Goal: Task Accomplishment & Management: Manage account settings

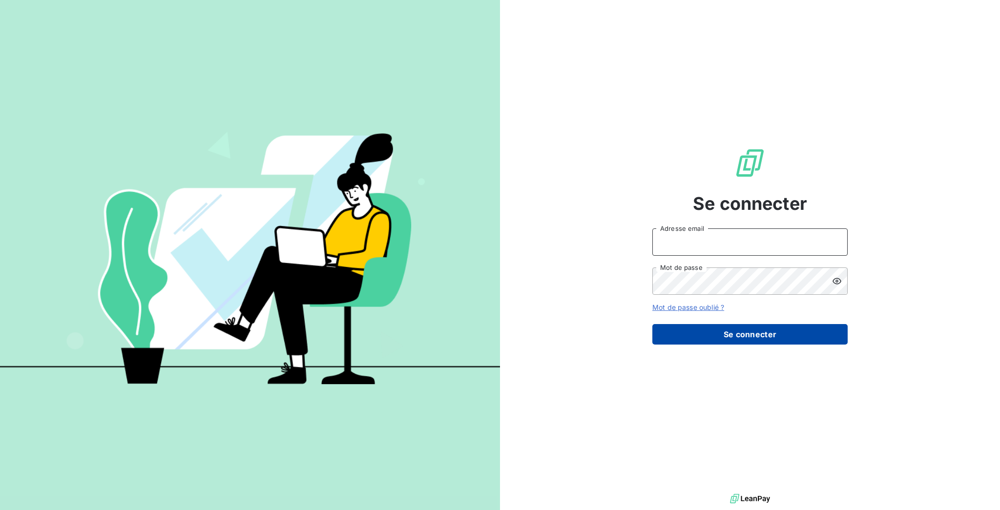
type input "[EMAIL_ADDRESS][DOMAIN_NAME]"
click at [712, 324] on button "Se connecter" at bounding box center [749, 334] width 195 height 20
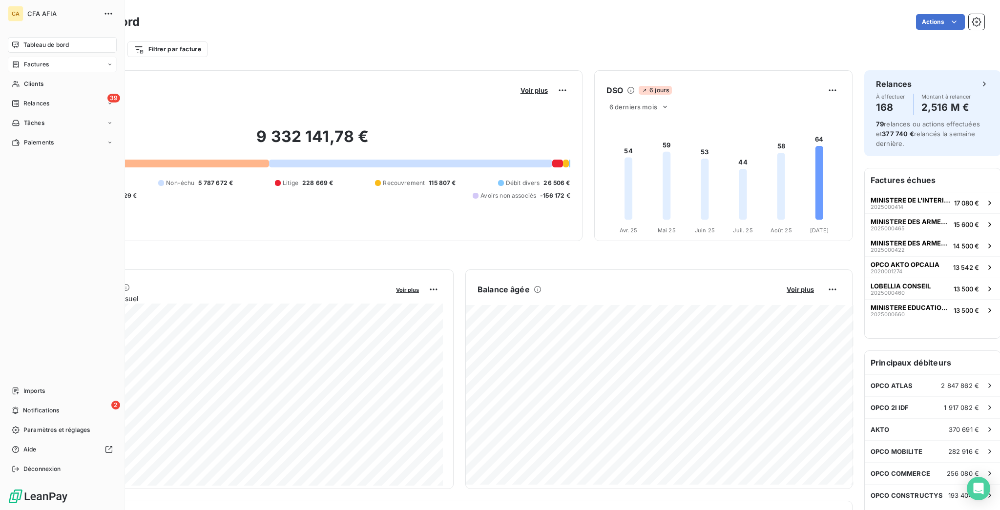
click at [25, 58] on div "Factures" at bounding box center [62, 65] width 109 height 16
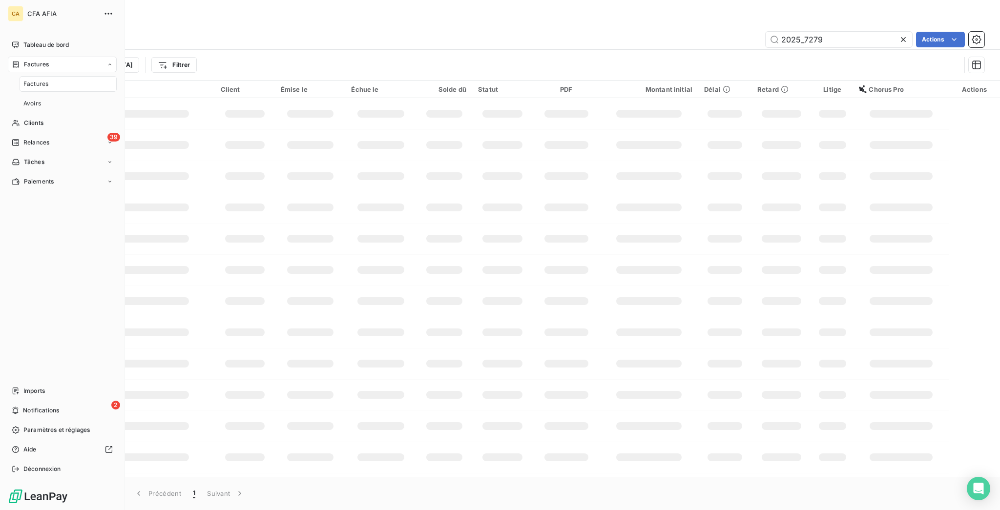
click at [40, 80] on span "Factures" at bounding box center [35, 84] width 25 height 9
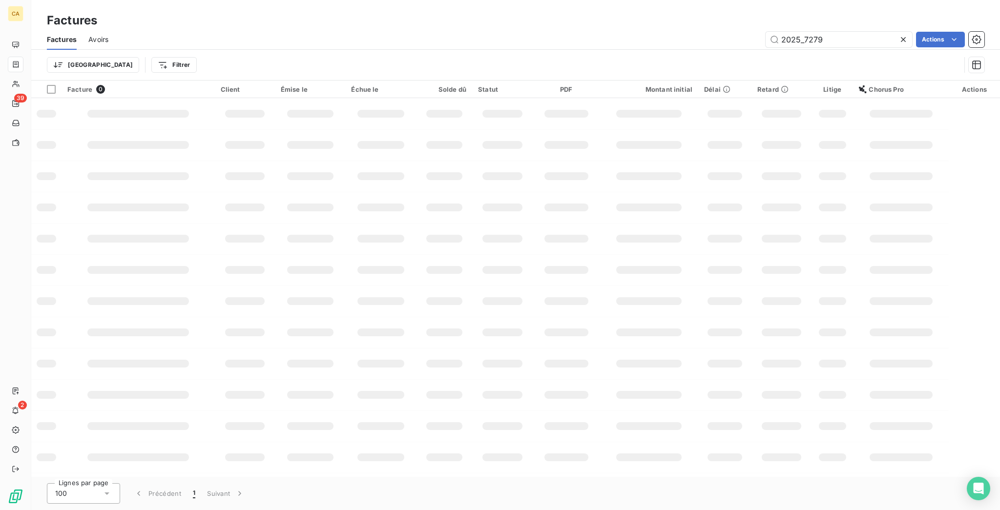
click at [839, 32] on div "2025_7279" at bounding box center [838, 40] width 146 height 16
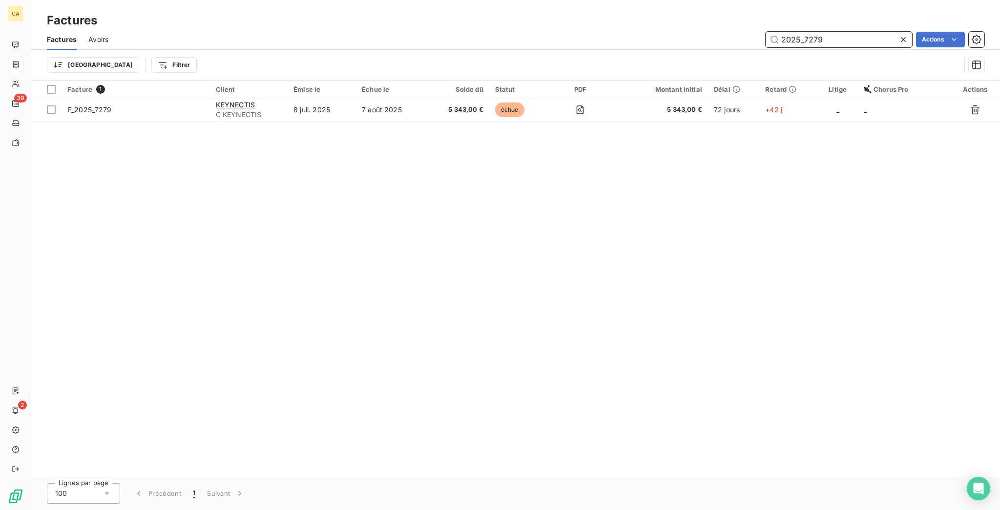
drag, startPoint x: 812, startPoint y: 34, endPoint x: 899, endPoint y: 19, distance: 88.1
click at [887, 39] on div "2025_7279" at bounding box center [838, 40] width 146 height 16
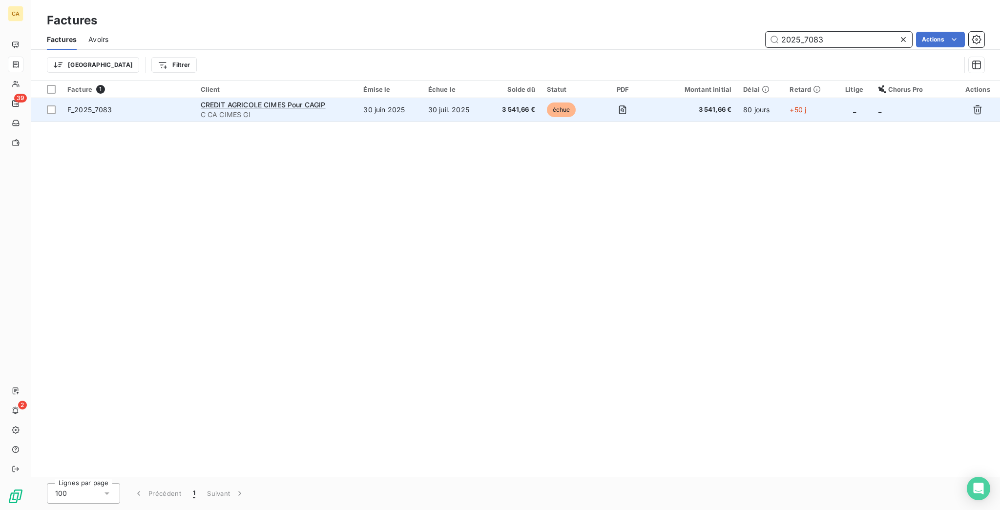
type input "2025_7083"
click at [395, 98] on td "30 juin 2025" at bounding box center [389, 109] width 64 height 23
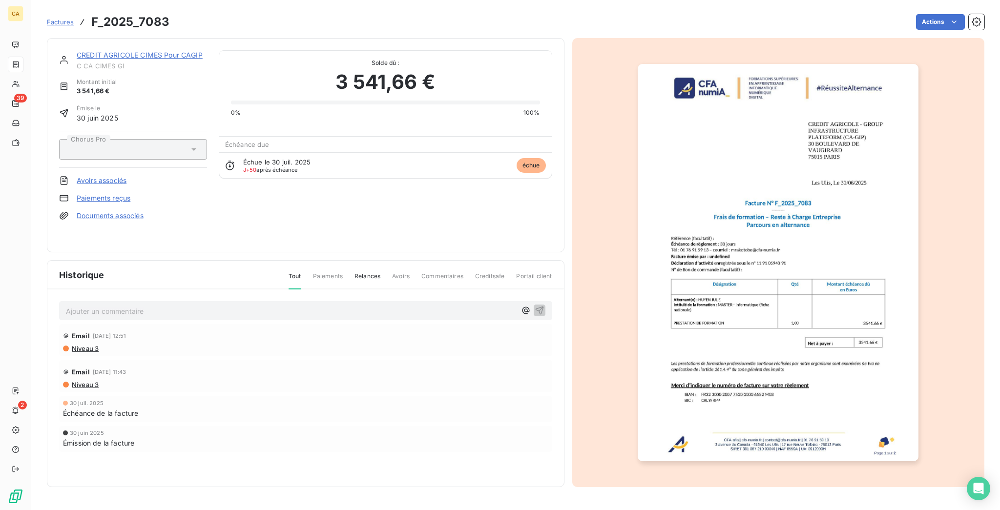
click at [149, 304] on div "Ajouter un commentaire ﻿" at bounding box center [305, 310] width 479 height 13
click at [156, 304] on div "Ajouter un commentaire ﻿" at bounding box center [291, 310] width 450 height 13
click at [156, 305] on p "Ajouter un commentaire ﻿" at bounding box center [291, 311] width 450 height 12
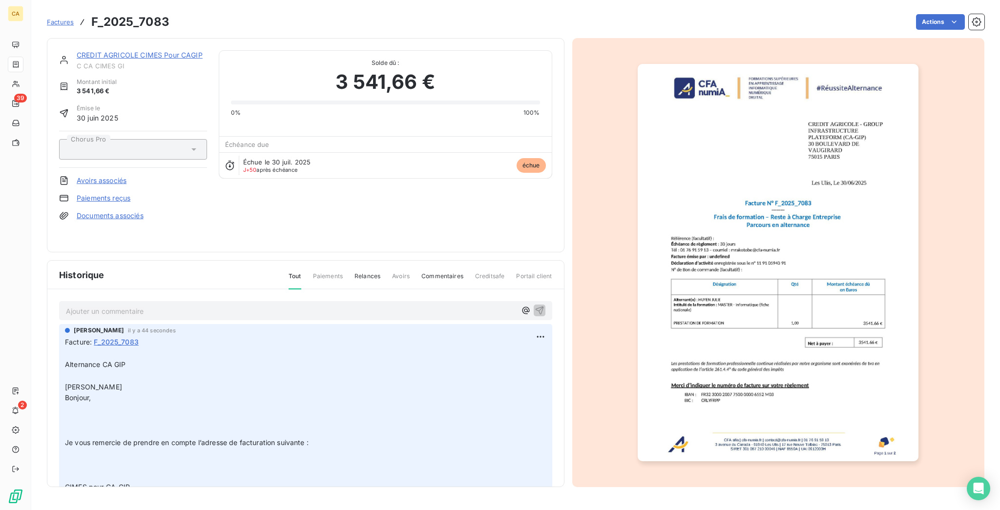
click at [131, 40] on div "CREDIT AGRICOLE CIMES Pour CAGIP C CA CIMES GI Montant initial 3 541,66 € Émise…" at bounding box center [305, 145] width 517 height 214
click at [130, 51] on link "CREDIT AGRICOLE CIMES Pour CAGIP" at bounding box center [140, 55] width 126 height 8
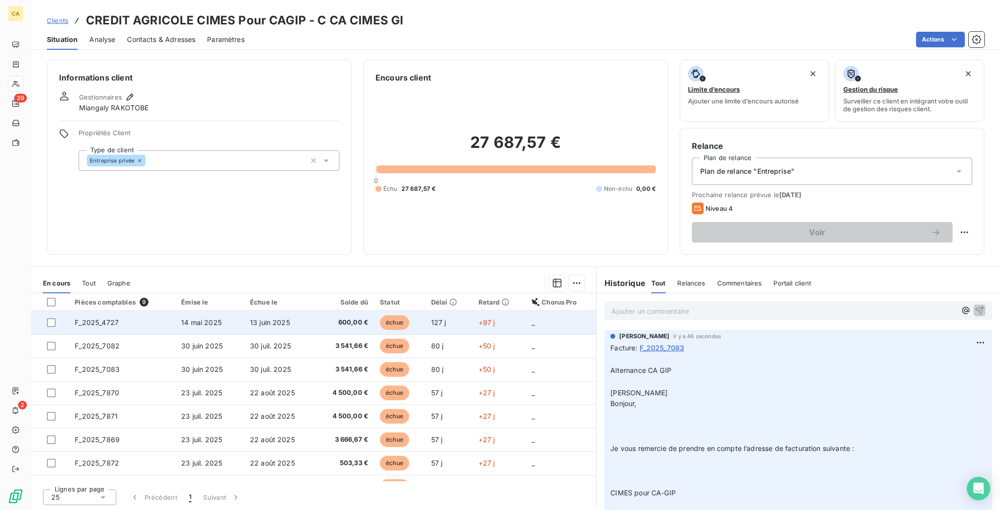
click at [115, 311] on td "F_2025_4727" at bounding box center [122, 322] width 106 height 23
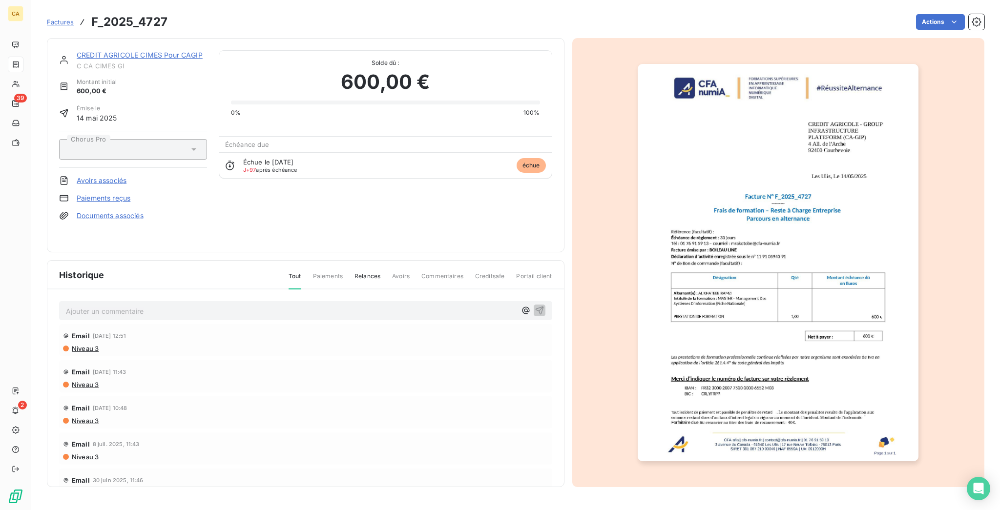
click at [134, 51] on link "CREDIT AGRICOLE CIMES Pour CAGIP" at bounding box center [140, 55] width 126 height 8
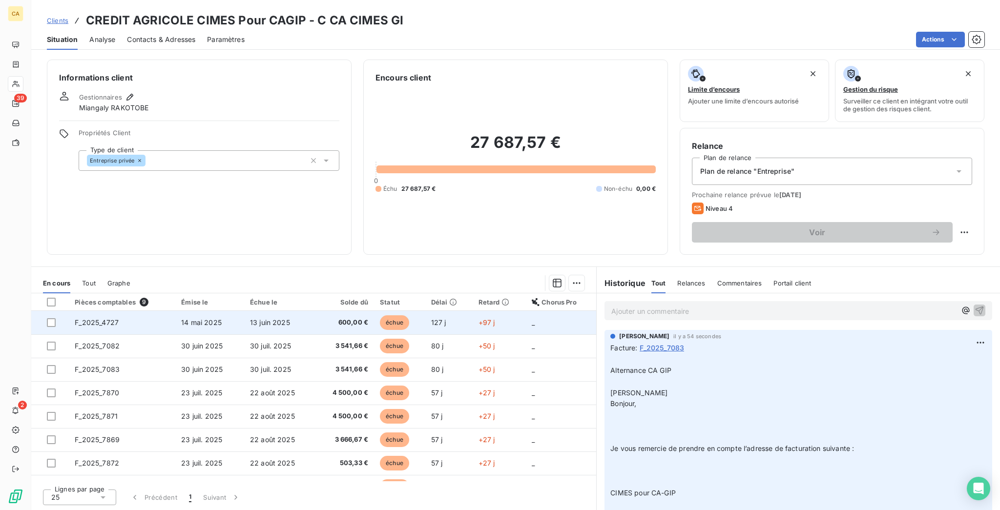
click at [104, 311] on td "F_2025_4727" at bounding box center [122, 322] width 106 height 23
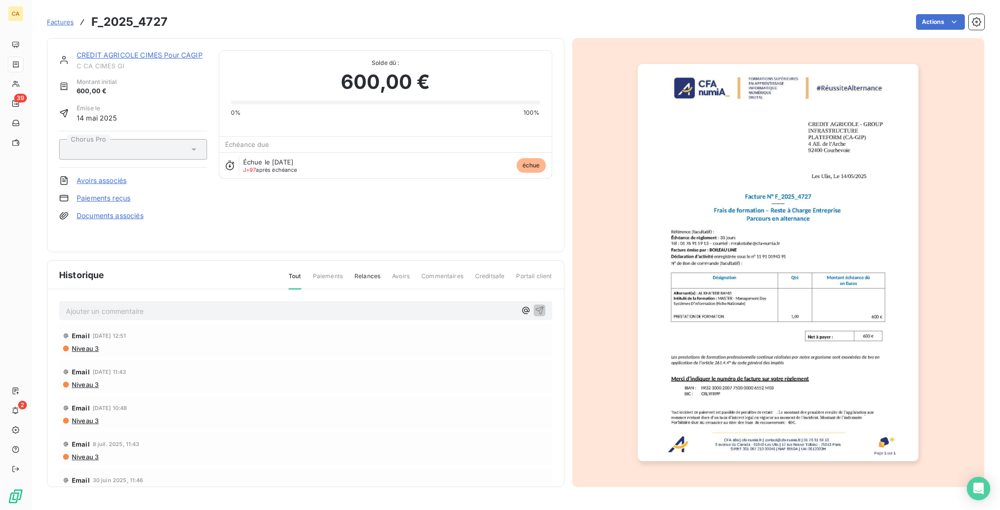
click at [112, 42] on div "CREDIT AGRICOLE CIMES Pour CAGIP C CA CIMES GI Montant initial 600,00 € Émise l…" at bounding box center [305, 145] width 517 height 214
click at [112, 51] on link "CREDIT AGRICOLE CIMES Pour CAGIP" at bounding box center [140, 55] width 126 height 8
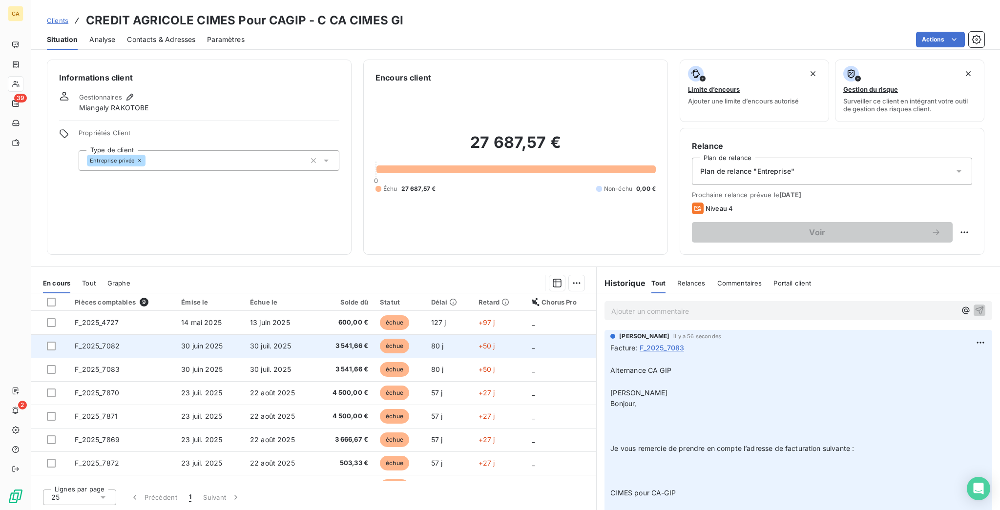
click at [77, 342] on span "F_2025_7082" at bounding box center [97, 346] width 45 height 8
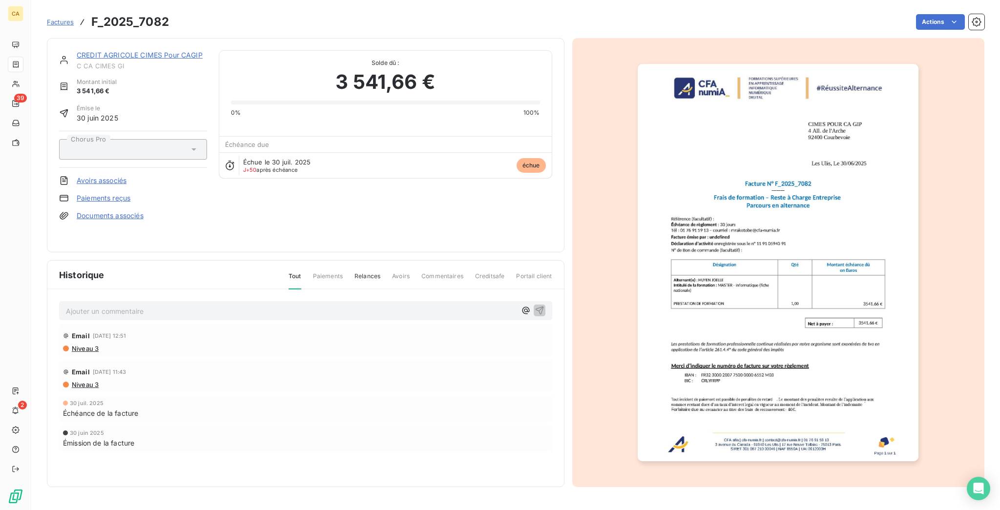
drag, startPoint x: 153, startPoint y: 37, endPoint x: 153, endPoint y: 50, distance: 13.2
click at [153, 40] on div "CREDIT AGRICOLE CIMES Pour CAGIP C CA CIMES GI Montant initial 3 541,66 € Émise…" at bounding box center [305, 145] width 517 height 214
click at [153, 51] on link "CREDIT AGRICOLE CIMES Pour CAGIP" at bounding box center [140, 55] width 126 height 8
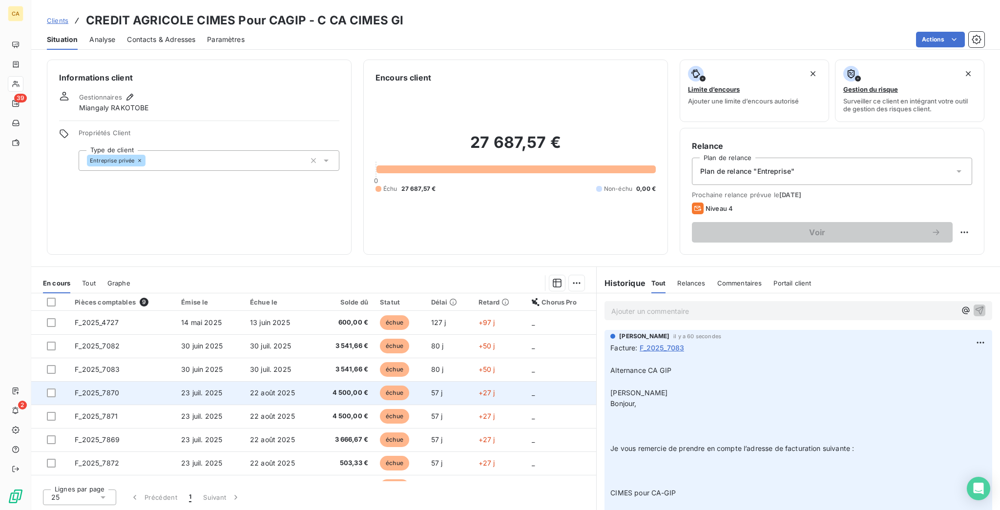
click at [108, 381] on td "F_2025_7870" at bounding box center [122, 392] width 106 height 23
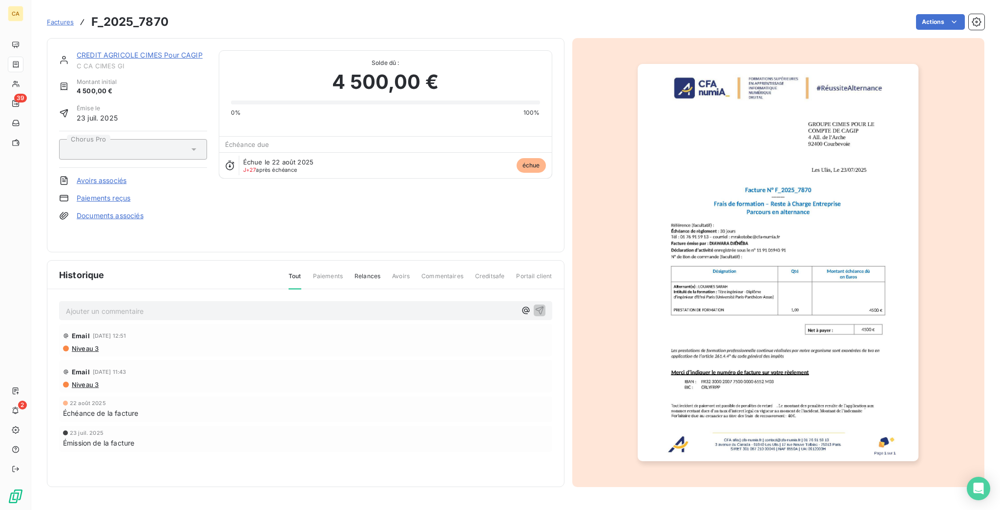
click at [94, 62] on span "C CA CIMES GI" at bounding box center [142, 66] width 130 height 8
click at [98, 51] on link "CREDIT AGRICOLE CIMES Pour CAGIP" at bounding box center [140, 55] width 126 height 8
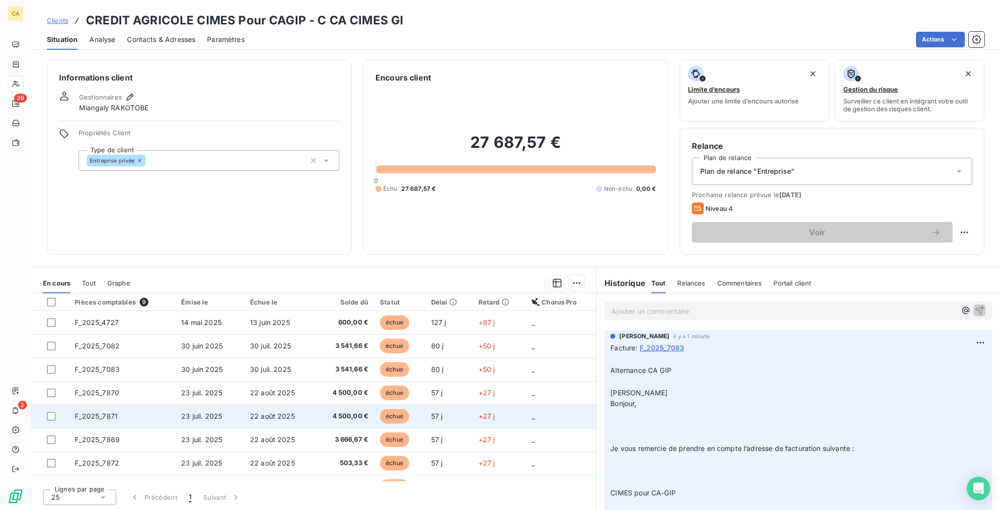
click at [92, 412] on span "F_2025_7871" at bounding box center [96, 416] width 43 height 8
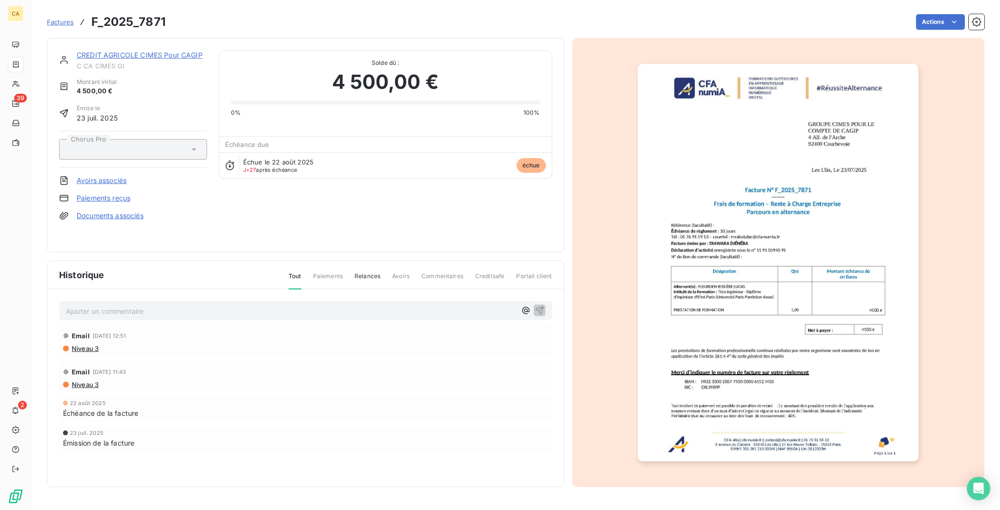
click at [130, 51] on link "CREDIT AGRICOLE CIMES Pour CAGIP" at bounding box center [140, 55] width 126 height 8
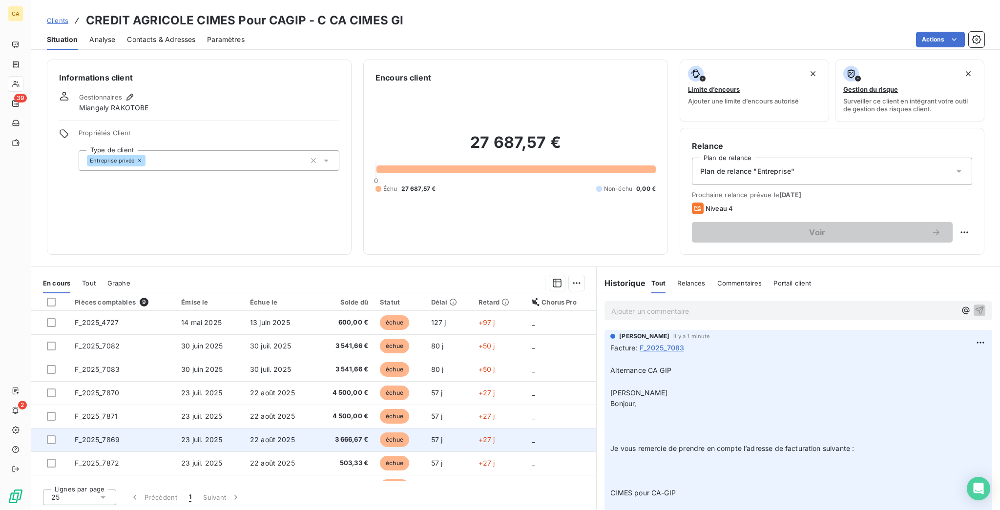
click at [94, 435] on span "F_2025_7869" at bounding box center [97, 439] width 45 height 8
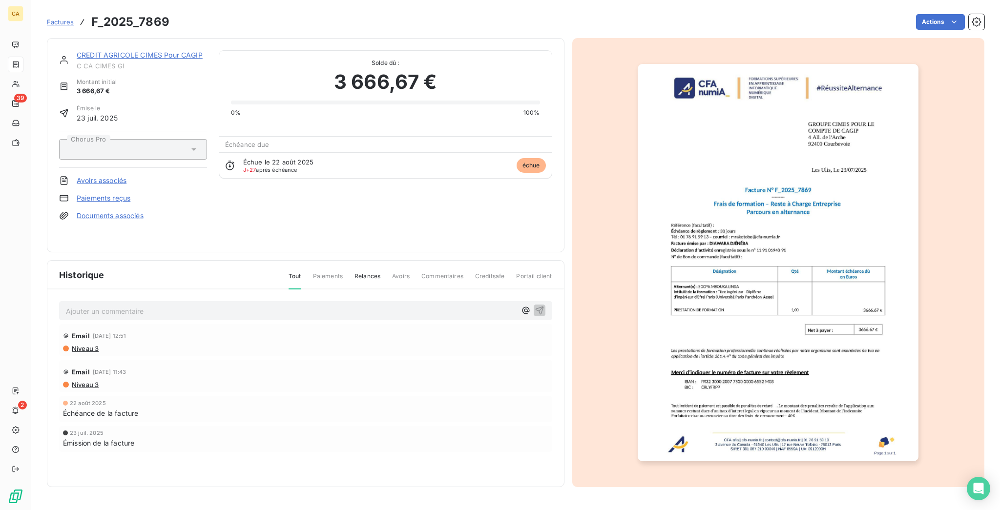
click at [97, 51] on link "CREDIT AGRICOLE CIMES Pour CAGIP" at bounding box center [140, 55] width 126 height 8
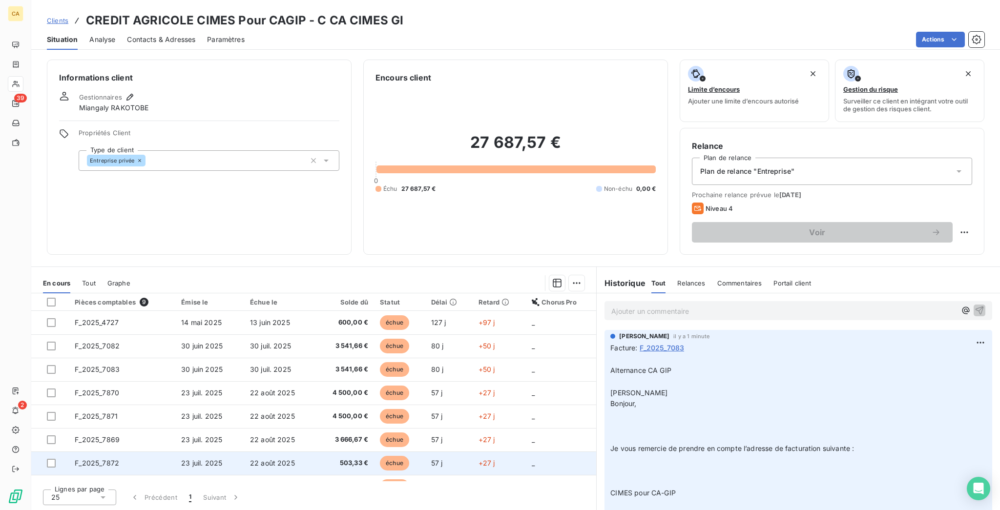
click at [110, 451] on td "F_2025_7872" at bounding box center [122, 462] width 106 height 23
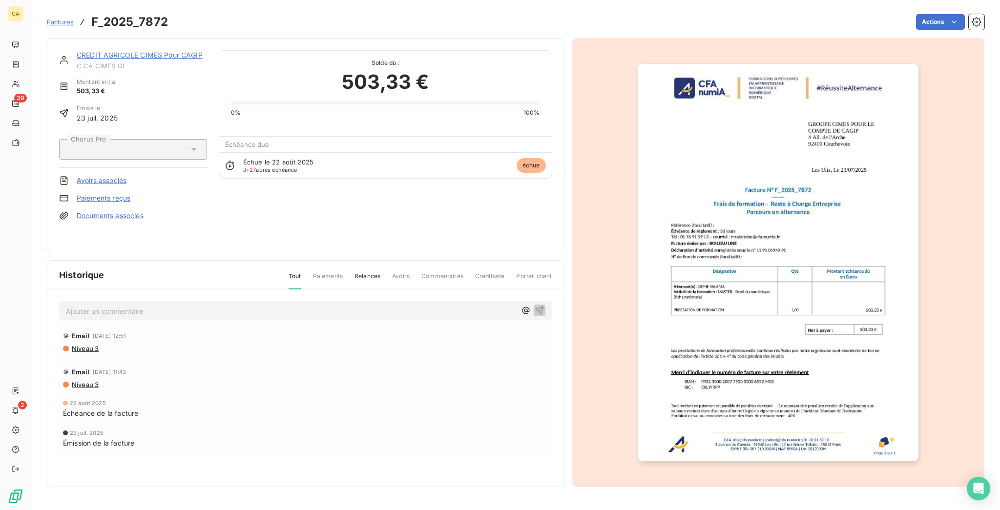
click at [117, 51] on link "CREDIT AGRICOLE CIMES Pour CAGIP" at bounding box center [140, 55] width 126 height 8
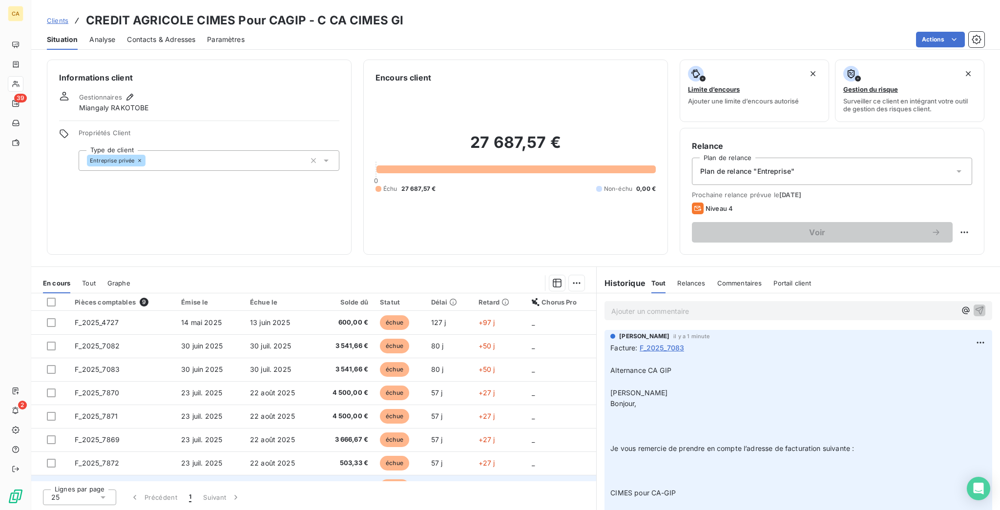
click at [92, 482] on span "F_2025_8650" at bounding box center [97, 486] width 44 height 8
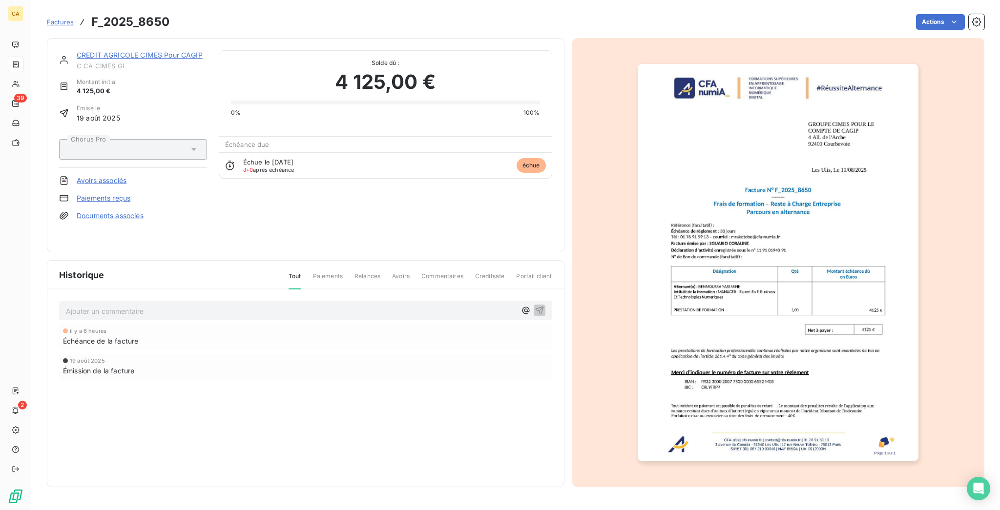
click at [163, 51] on link "CREDIT AGRICOLE CIMES Pour CAGIP" at bounding box center [140, 55] width 126 height 8
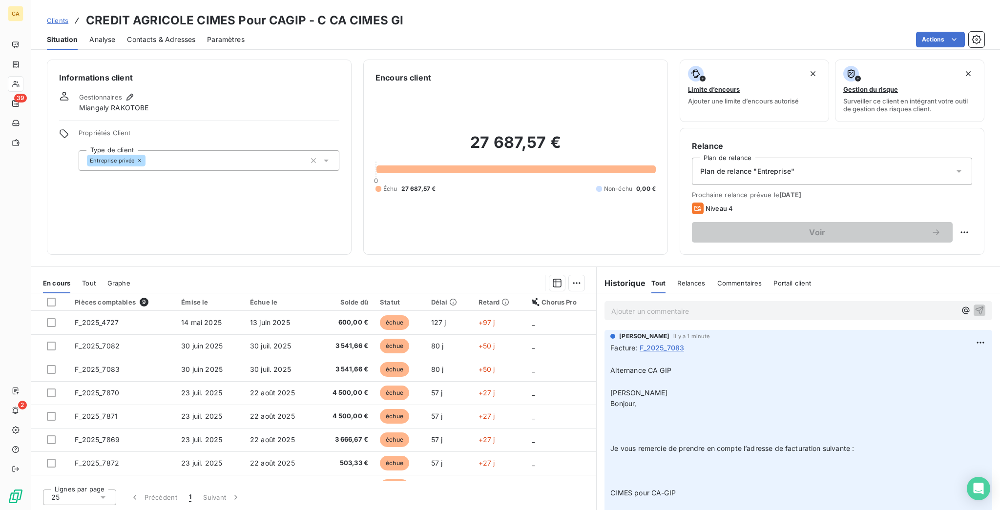
click at [86, 506] on span "F_2025_8646" at bounding box center [97, 510] width 45 height 8
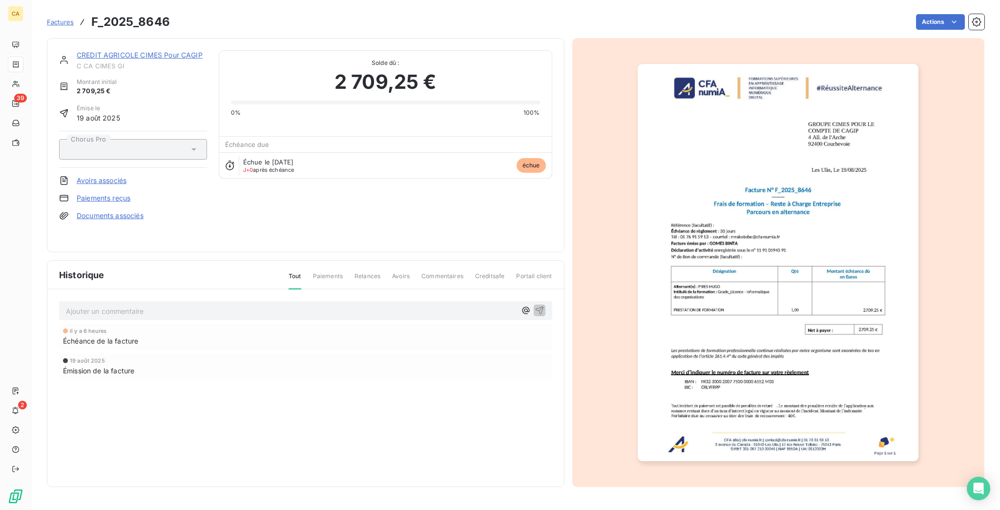
click at [125, 51] on link "CREDIT AGRICOLE CIMES Pour CAGIP" at bounding box center [140, 55] width 126 height 8
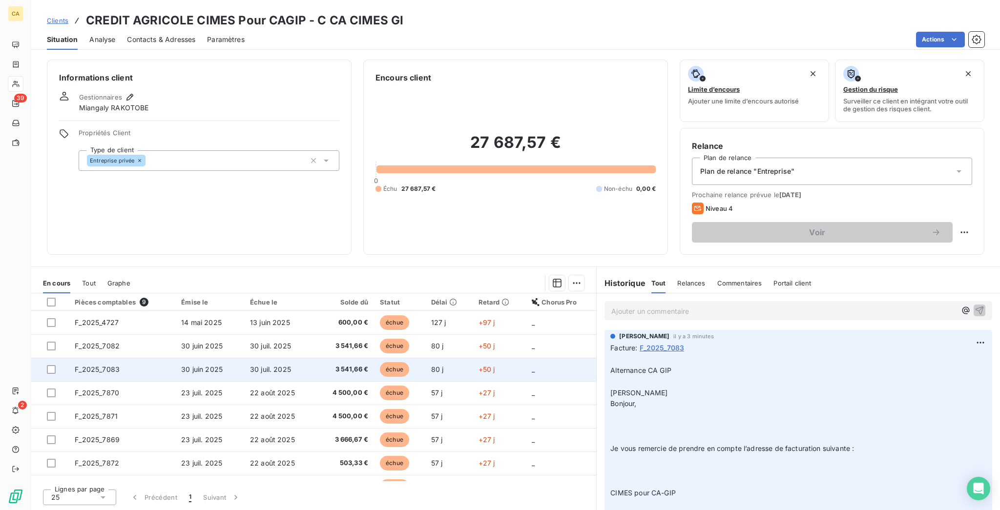
click at [123, 358] on td "F_2025_7083" at bounding box center [122, 369] width 106 height 23
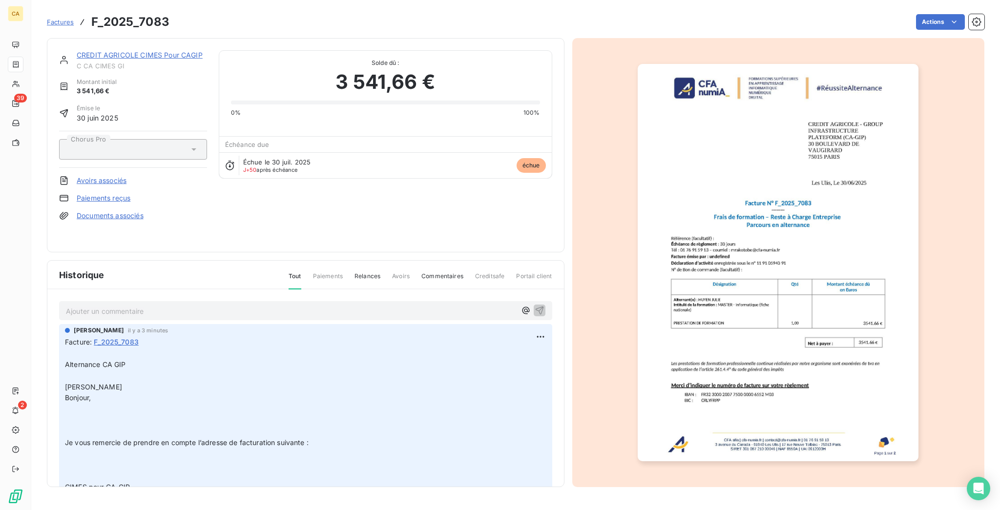
click at [99, 305] on p "Ajouter un commentaire ﻿" at bounding box center [291, 311] width 450 height 12
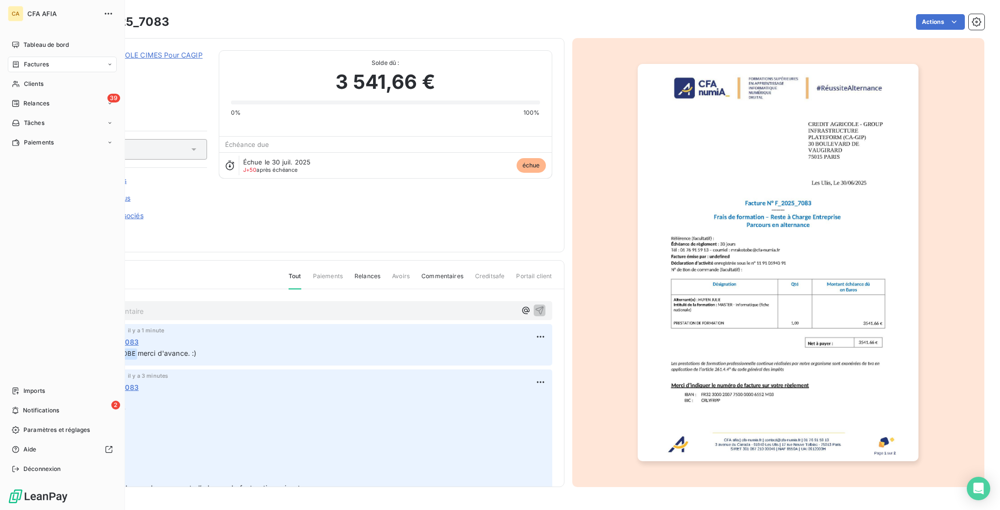
click at [24, 80] on span "Clients" at bounding box center [34, 84] width 20 height 9
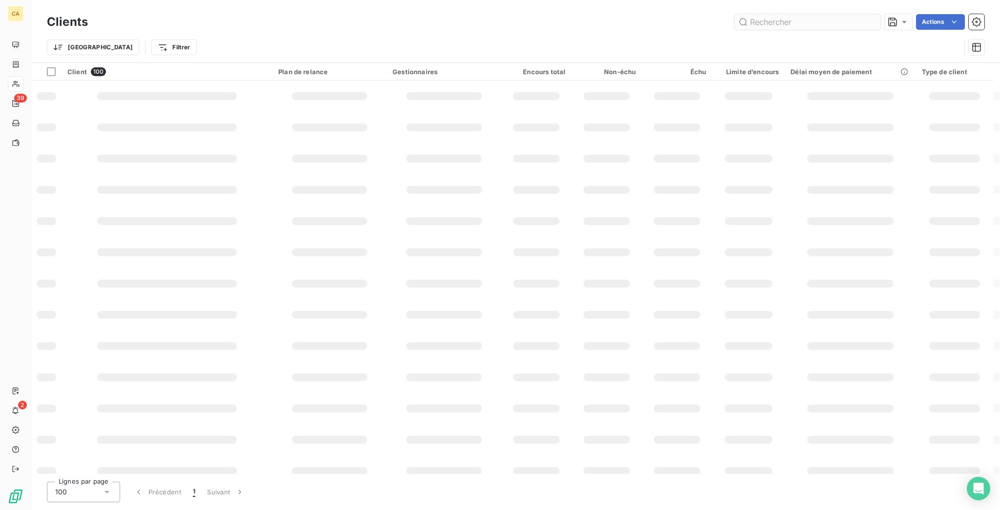
click at [811, 14] on input "text" at bounding box center [807, 22] width 146 height 16
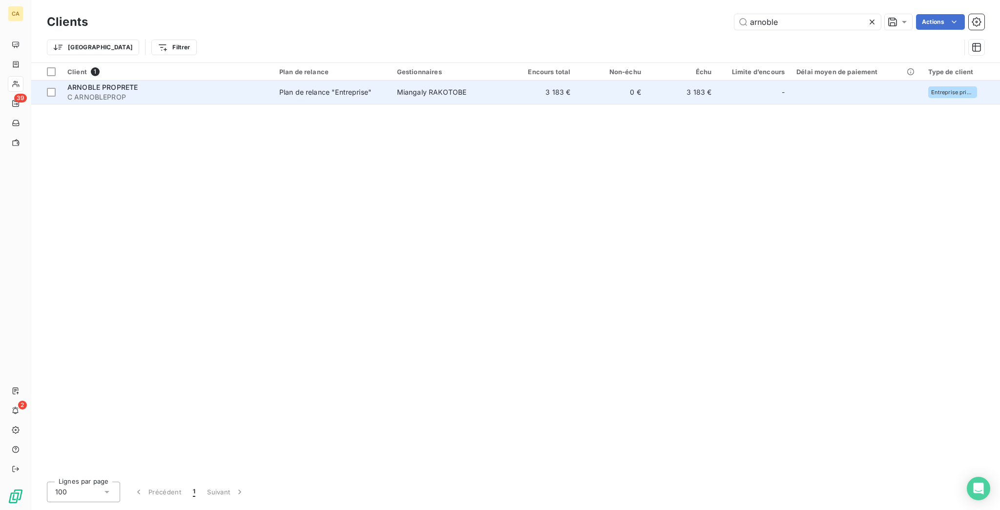
type input "arnoble"
click at [533, 81] on td "3 183 €" at bounding box center [541, 92] width 71 height 23
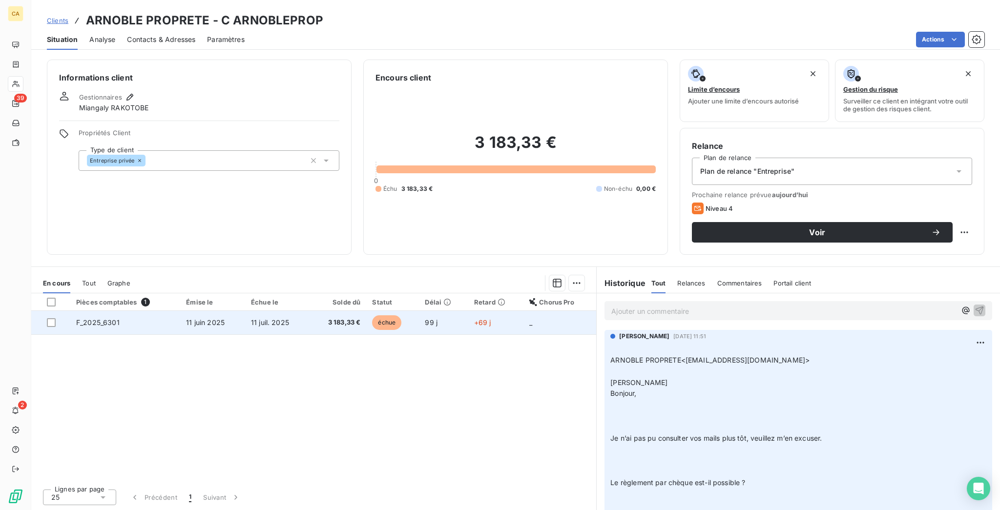
drag, startPoint x: 514, startPoint y: 258, endPoint x: 505, endPoint y: 262, distance: 10.7
click at [505, 293] on table "Pièces comptables 1 Émise le Échue le Solde dû Statut Délai Retard Chorus Pro F…" at bounding box center [313, 313] width 565 height 41
click at [400, 315] on span "échue" at bounding box center [386, 322] width 29 height 15
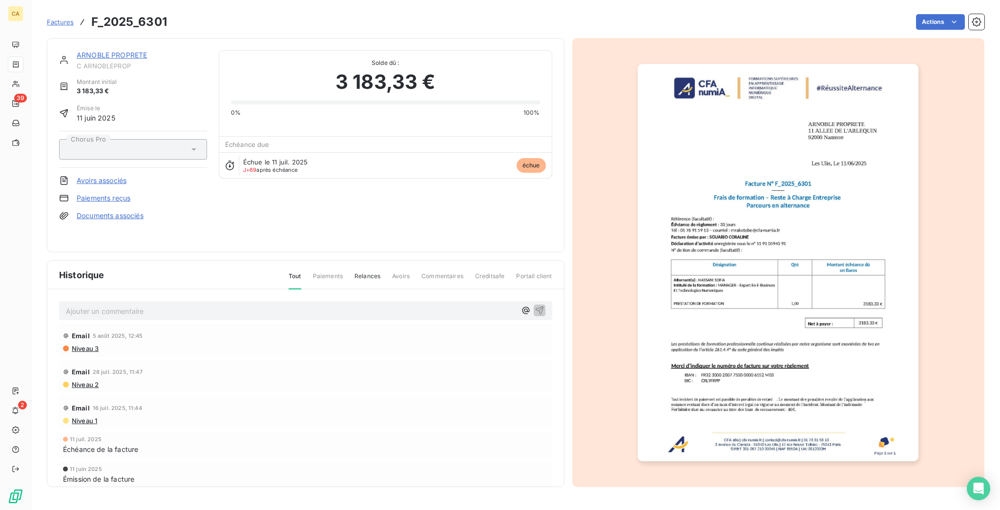
click at [107, 304] on div "Ajouter un commentaire ﻿" at bounding box center [305, 310] width 479 height 13
click at [119, 305] on p "Ajouter un commentaire ﻿" at bounding box center [291, 311] width 450 height 12
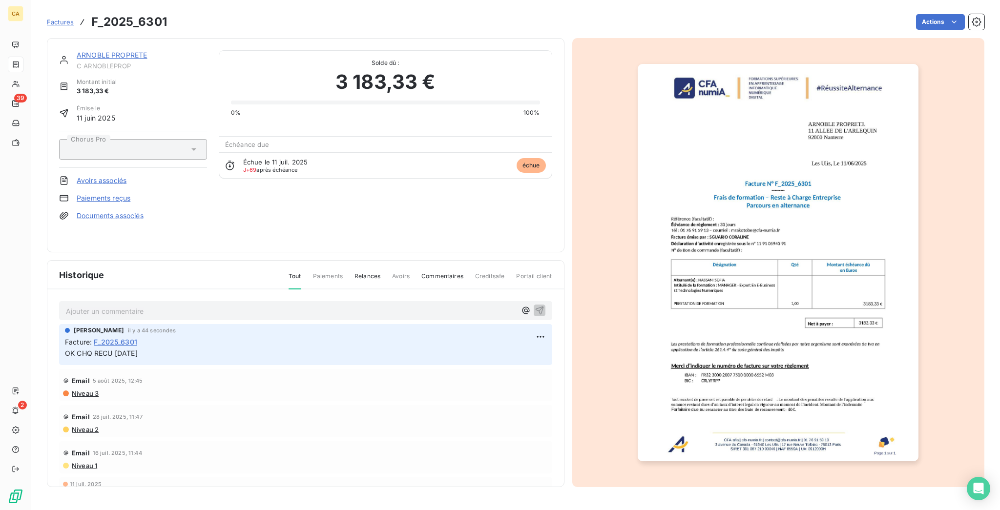
click at [95, 51] on link "ARNOBLE PROPRETE" at bounding box center [112, 55] width 70 height 8
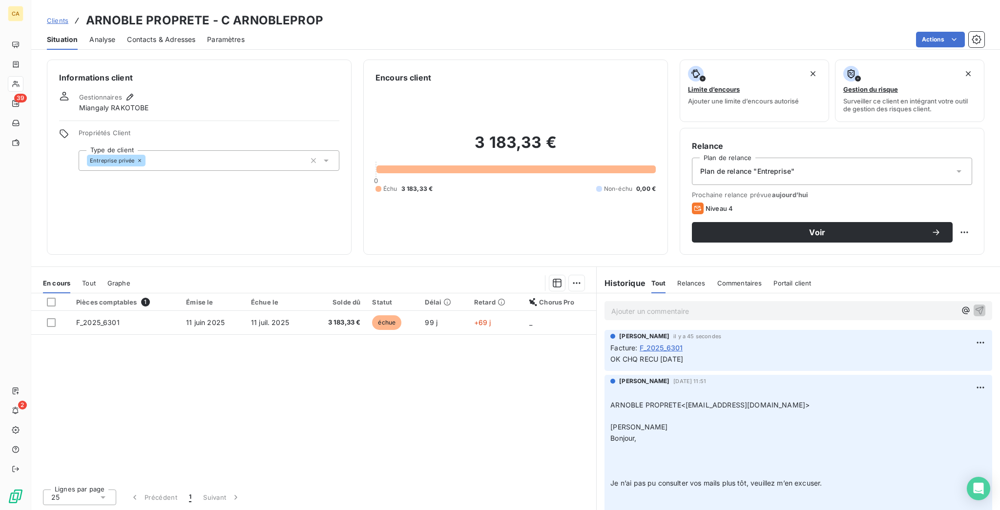
click at [972, 222] on div "Voir" at bounding box center [832, 232] width 280 height 20
click at [971, 194] on html "CA 39 2 Clients ARNOBLE PROPRETE - C ARNOBLEPROP Situation Analyse Contacts & A…" at bounding box center [500, 255] width 1000 height 510
click at [951, 212] on div "Replanifier cette action" at bounding box center [934, 213] width 87 height 16
select select "8"
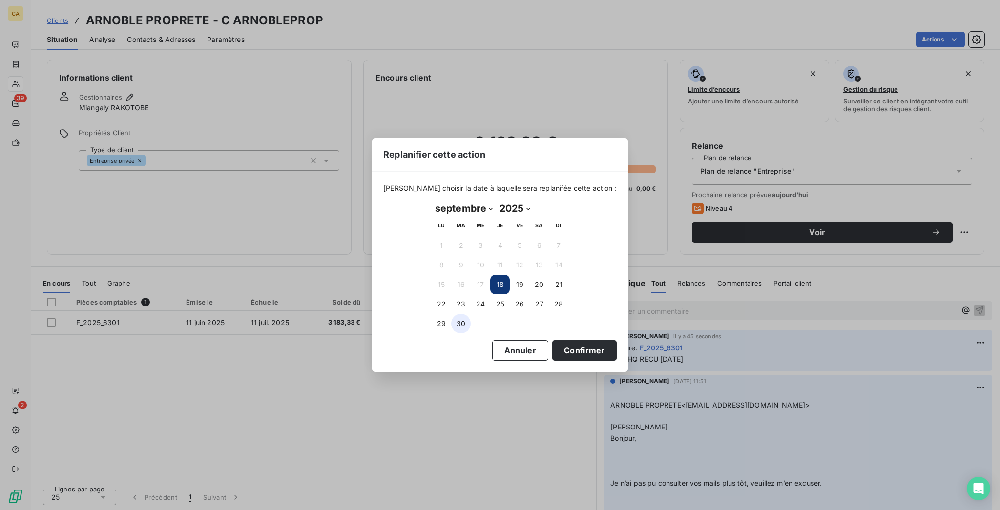
click at [458, 314] on button "30" at bounding box center [461, 324] width 20 height 20
drag, startPoint x: 602, startPoint y: 357, endPoint x: 552, endPoint y: 337, distance: 54.1
click at [581, 350] on div "Replanifier cette action [PERSON_NAME] choisir la date à laquelle sera replanif…" at bounding box center [500, 255] width 1000 height 510
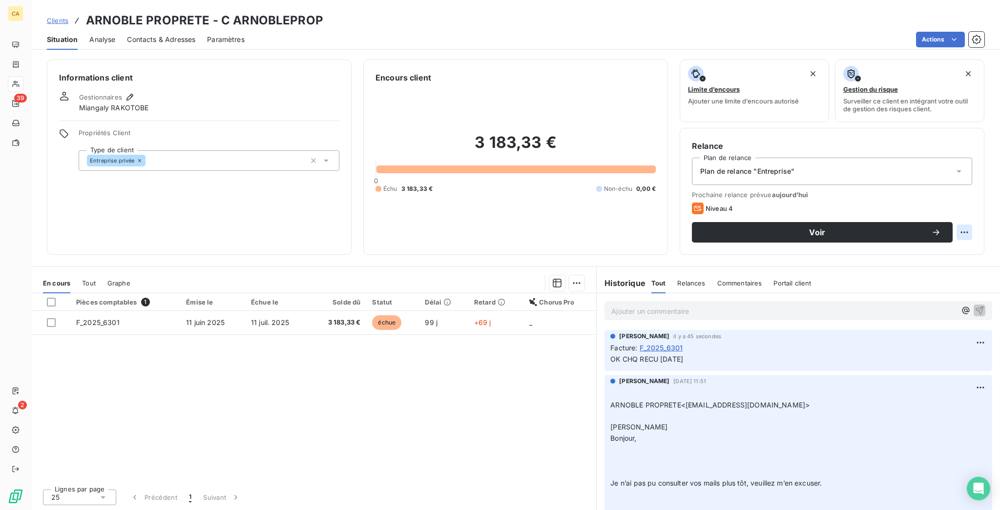
click at [973, 190] on html "CA 39 2 Clients ARNOBLE PROPRETE - C ARNOBLEPROP Situation Analyse Contacts & A…" at bounding box center [500, 255] width 1000 height 510
drag, startPoint x: 895, startPoint y: 225, endPoint x: 920, endPoint y: 219, distance: 25.7
click at [897, 225] on html "CA 39 2 Clients ARNOBLE PROPRETE - C ARNOBLEPROP Situation Analyse Contacts & A…" at bounding box center [500, 255] width 1000 height 510
click at [964, 194] on html "CA 39 2 Clients ARNOBLE PROPRETE - C ARNOBLEPROP Situation Analyse Contacts & A…" at bounding box center [500, 255] width 1000 height 510
click at [953, 207] on div "Replanifier cette action" at bounding box center [934, 213] width 87 height 16
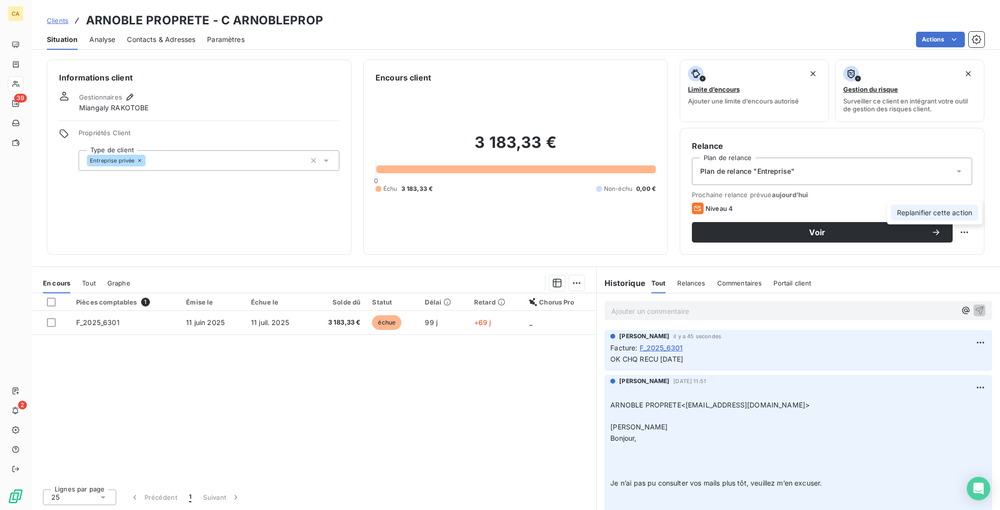
select select "8"
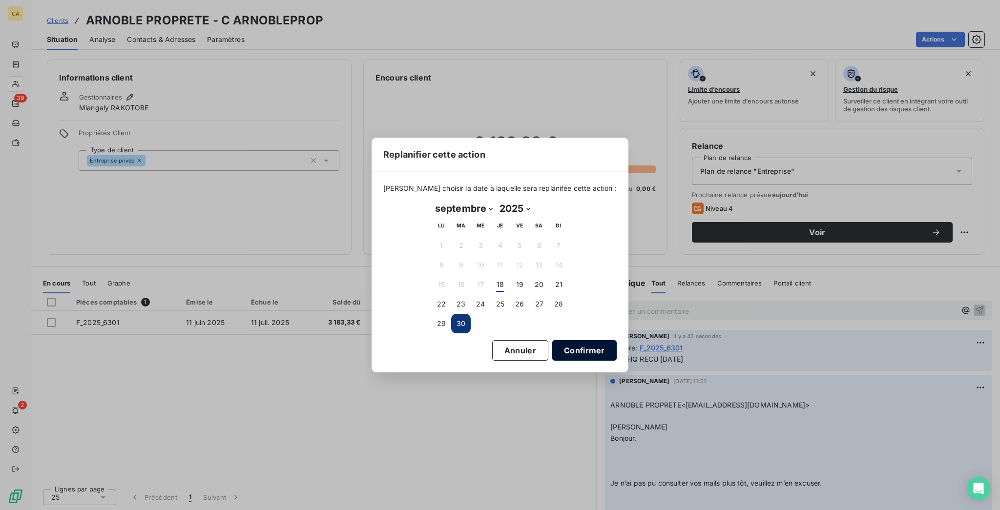
click at [552, 340] on button "Confirmer" at bounding box center [584, 350] width 64 height 20
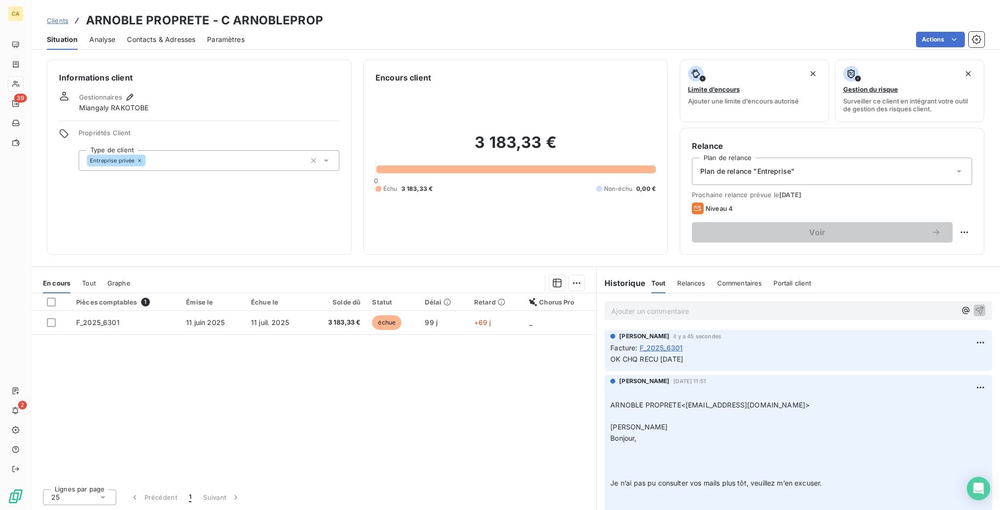
click at [498, 393] on div "Pièces comptables 1 Émise le Échue le Solde dû Statut Délai Retard Chorus Pro F…" at bounding box center [313, 387] width 565 height 188
